Goal: Information Seeking & Learning: Learn about a topic

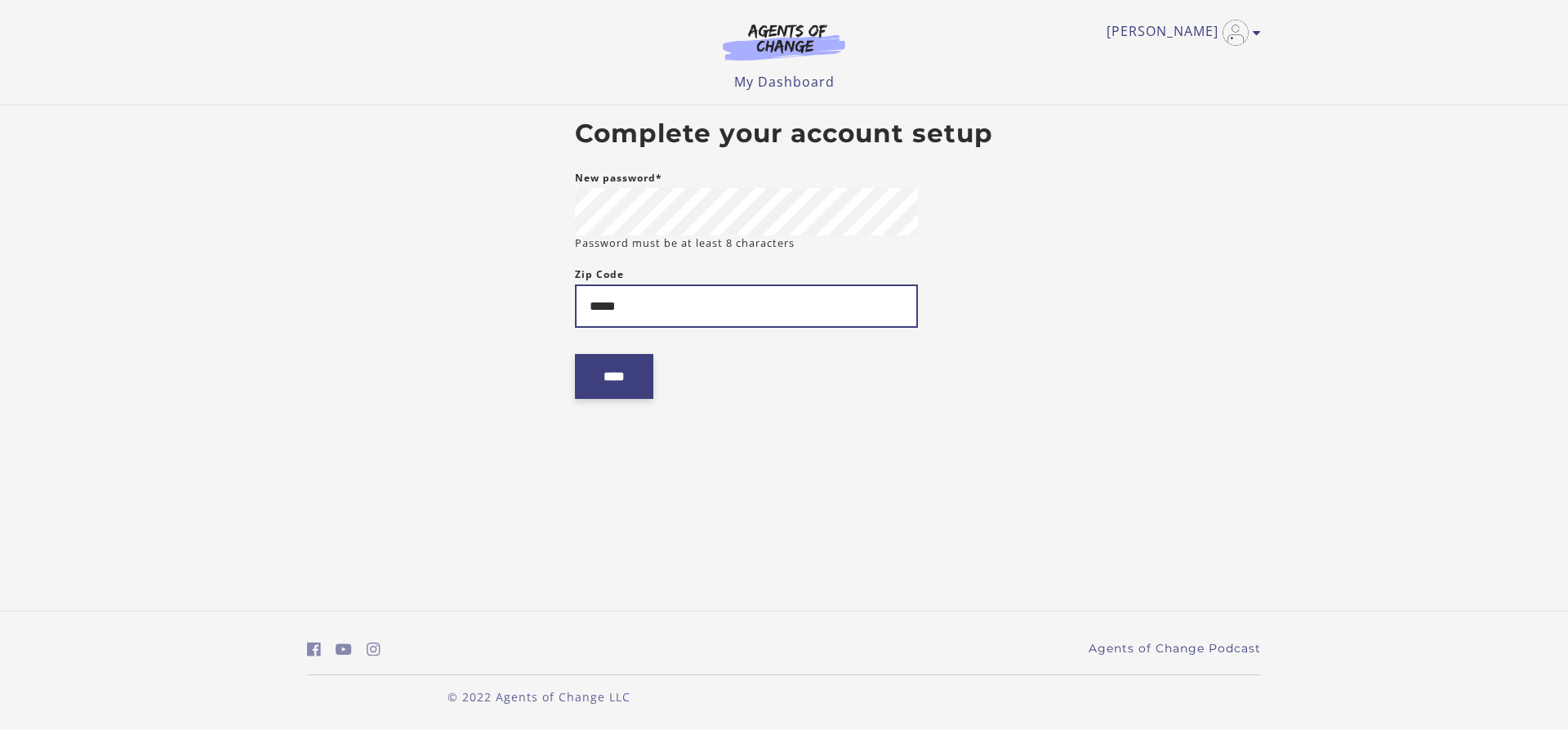
type input "*****"
click at [623, 387] on input "****" at bounding box center [614, 376] width 78 height 45
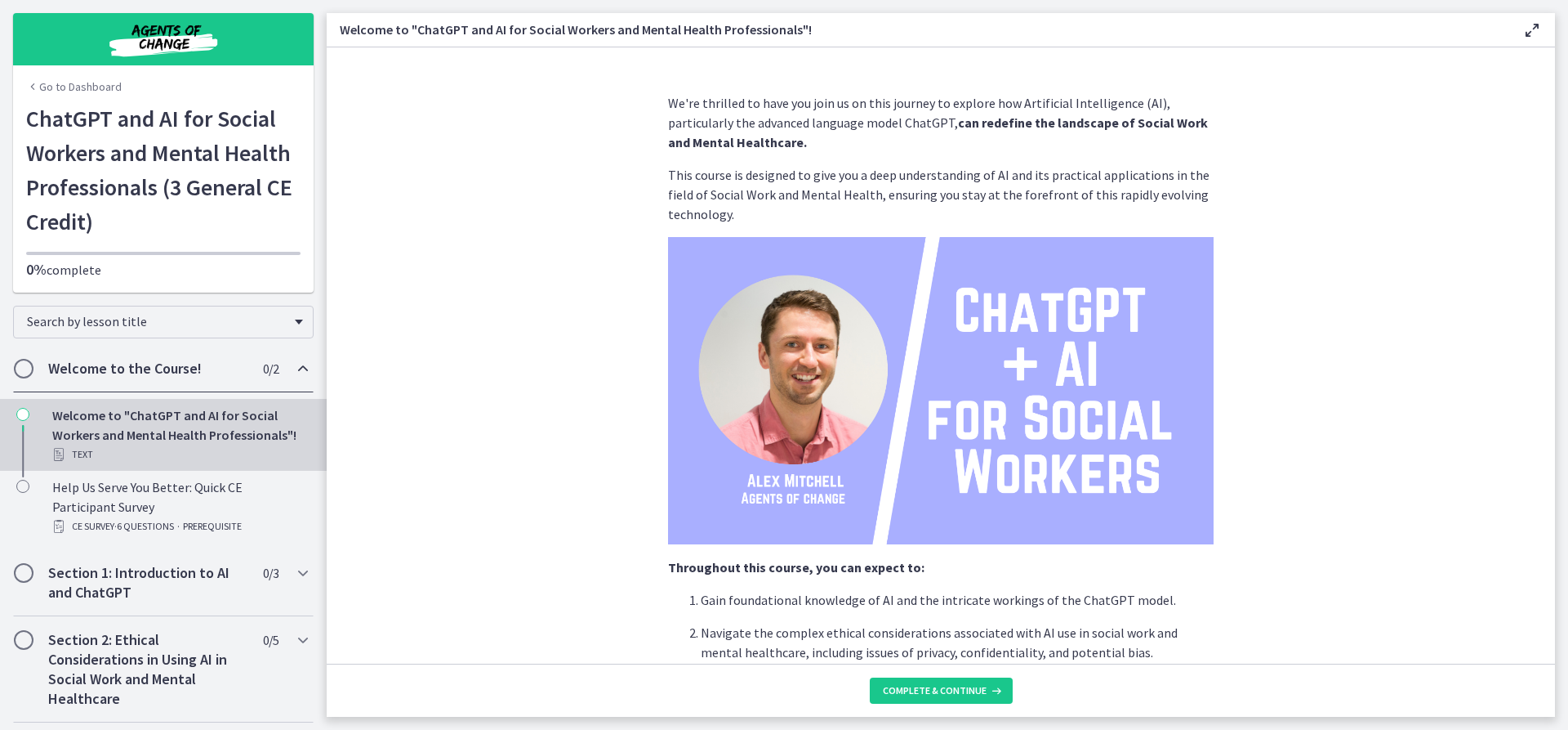
click at [1372, 341] on section "We're thrilled to have you join us on this journey to explore how Artificial In…" at bounding box center [941, 356] width 1228 height 616
